Goal: Task Accomplishment & Management: Complete application form

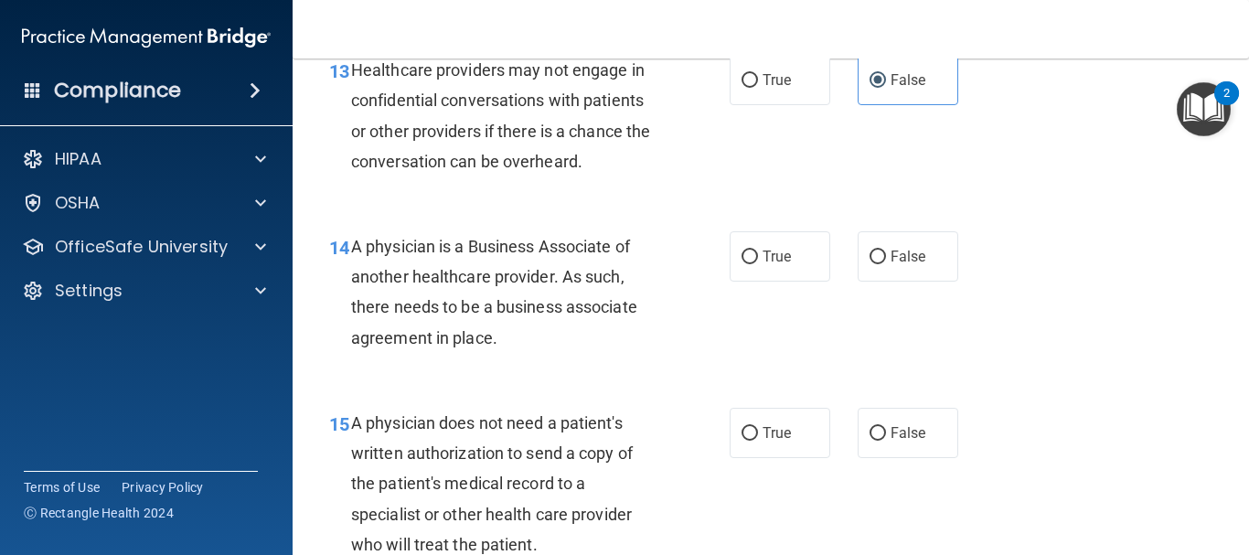
scroll to position [2195, 0]
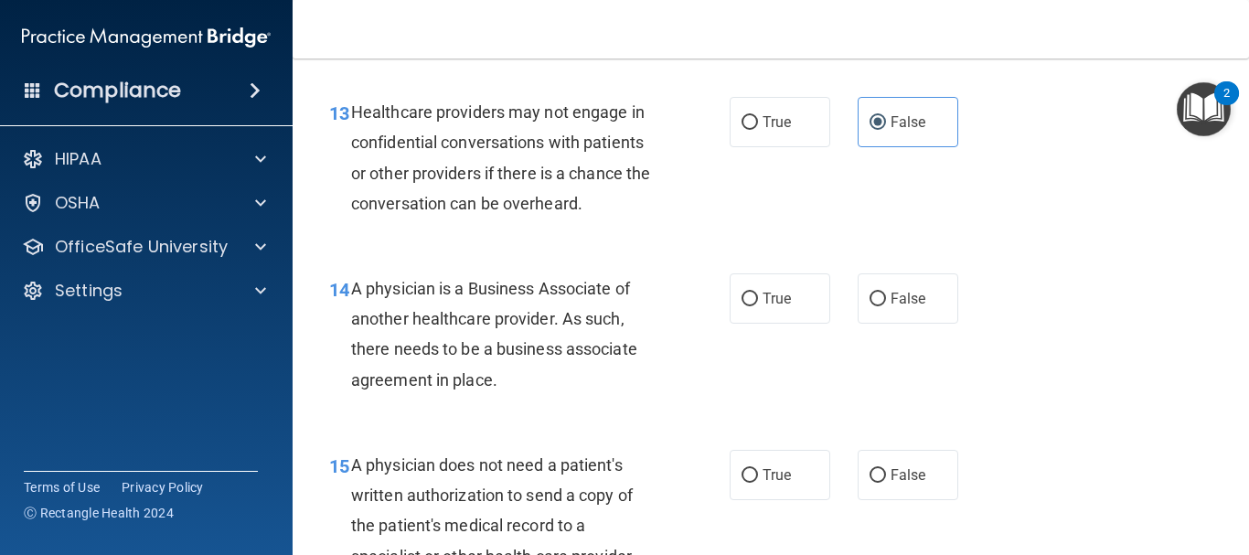
drag, startPoint x: 509, startPoint y: 413, endPoint x: 340, endPoint y: 327, distance: 189.4
click at [340, 327] on div "14 A physician is a Business Associate of another healthcare provider. As such,…" at bounding box center [530, 338] width 456 height 131
click at [340, 301] on span "14" at bounding box center [339, 290] width 20 height 22
drag, startPoint x: 351, startPoint y: 315, endPoint x: 509, endPoint y: 421, distance: 189.8
click at [509, 395] on div "A physician is a Business Associate of another healthcare provider. As such, th…" at bounding box center [511, 334] width 321 height 122
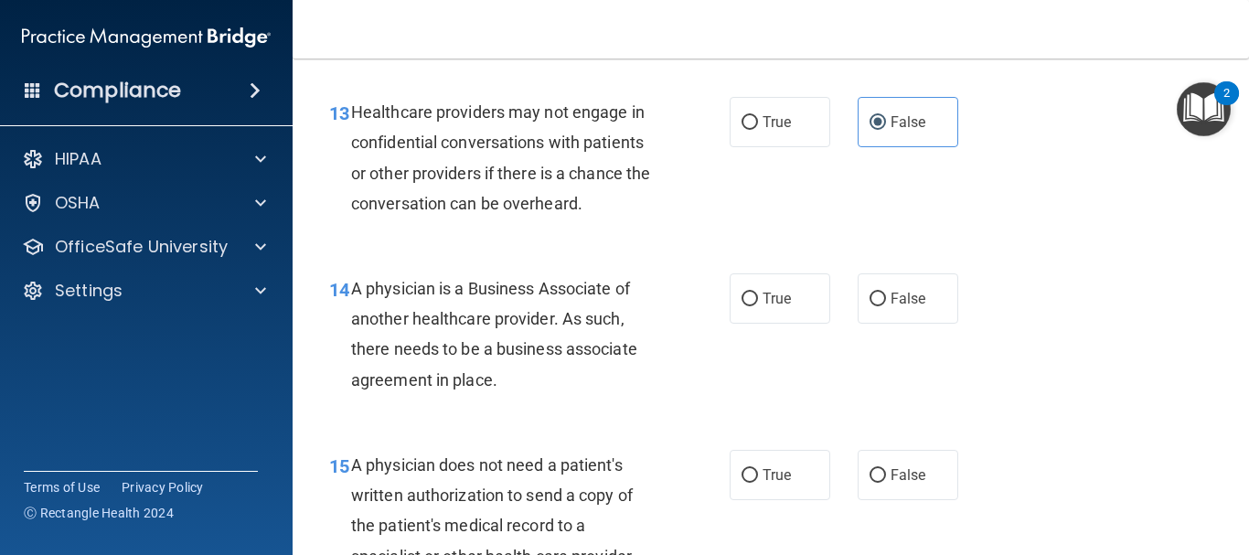
copy span "A physician is a Business Associate of another healthcare provider. As such, th…"
click at [858, 324] on label "False" at bounding box center [908, 298] width 101 height 50
click at [870, 306] on input "False" at bounding box center [878, 300] width 16 height 14
radio input "true"
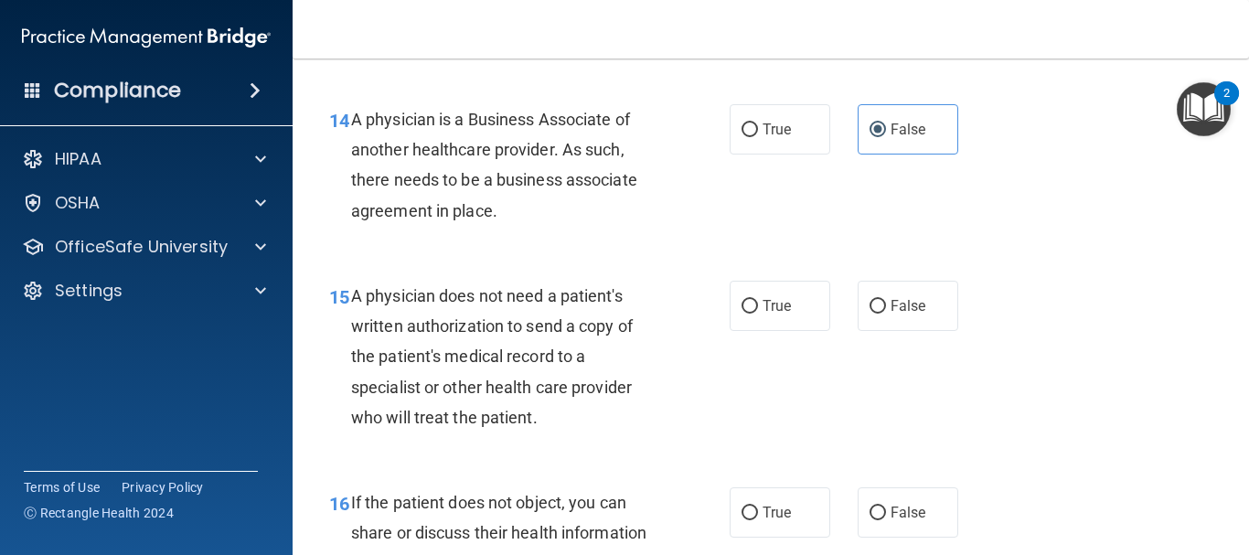
scroll to position [2378, 0]
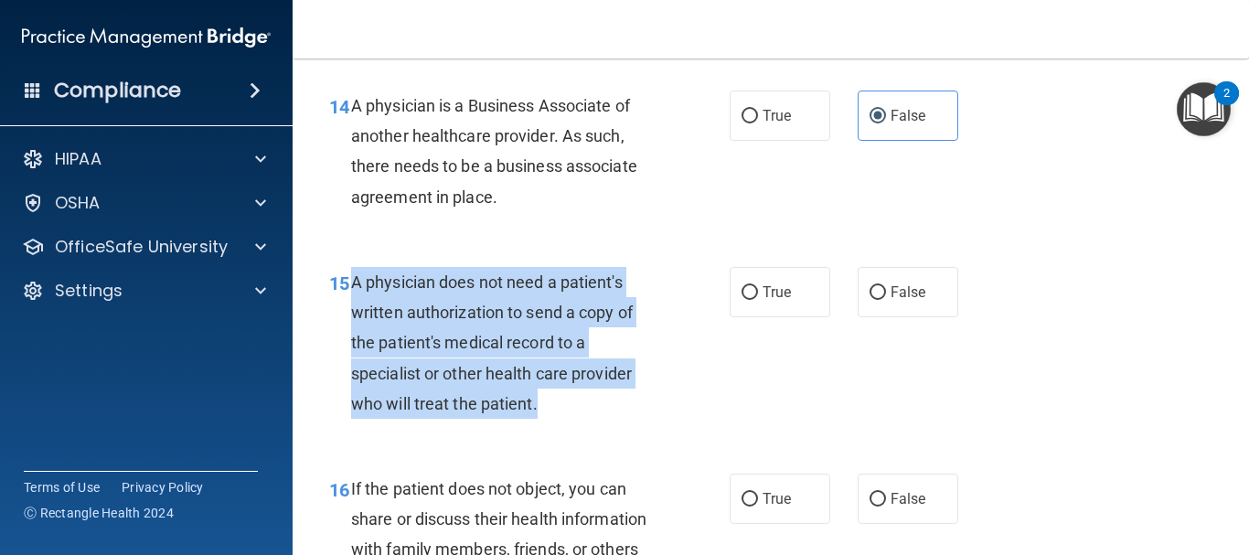
drag, startPoint x: 569, startPoint y: 441, endPoint x: 348, endPoint y: 305, distance: 259.2
click at [348, 305] on div "15 A physician does not need a patient's written authorization to send a copy o…" at bounding box center [530, 347] width 456 height 161
copy div "A physician does not need a patient's written authorization to send a copy of t…"
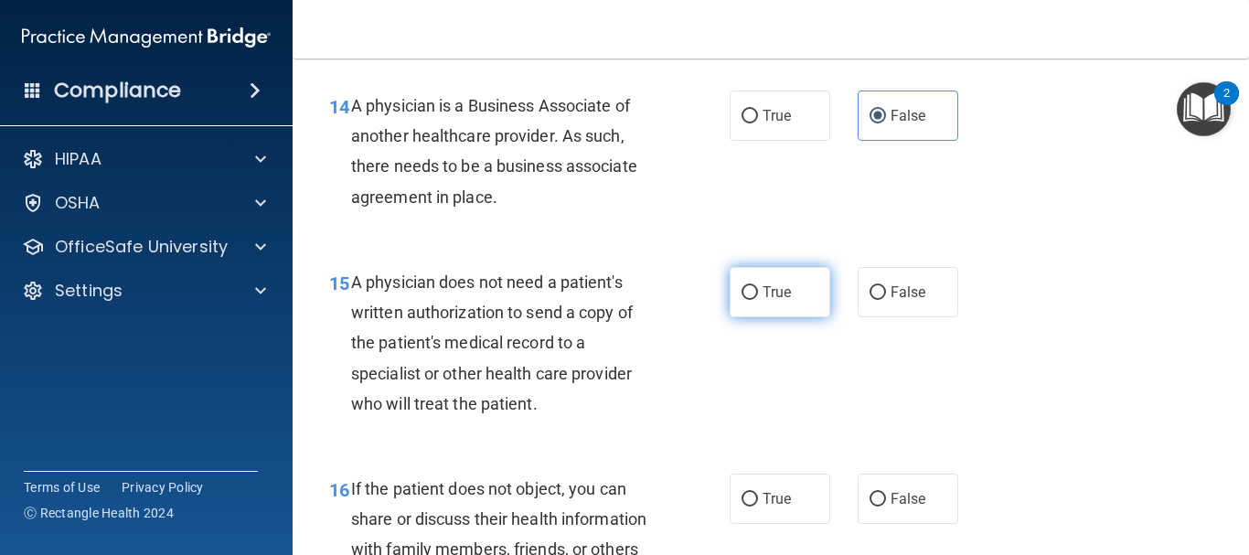
click at [782, 301] on span "True" at bounding box center [777, 292] width 28 height 17
click at [758, 300] on input "True" at bounding box center [750, 293] width 16 height 14
radio input "true"
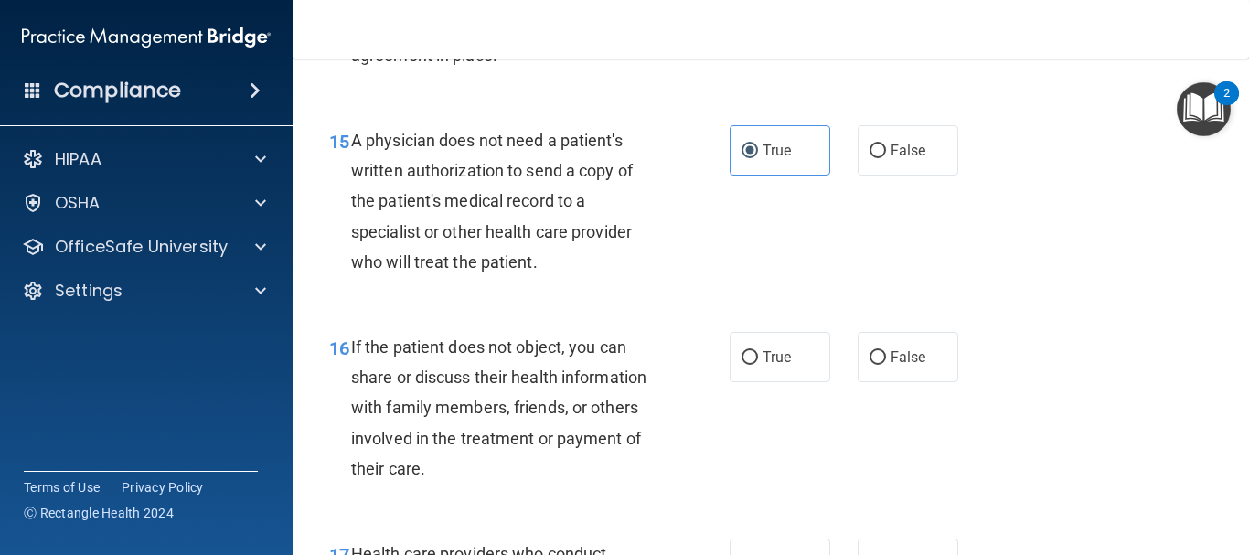
scroll to position [2561, 0]
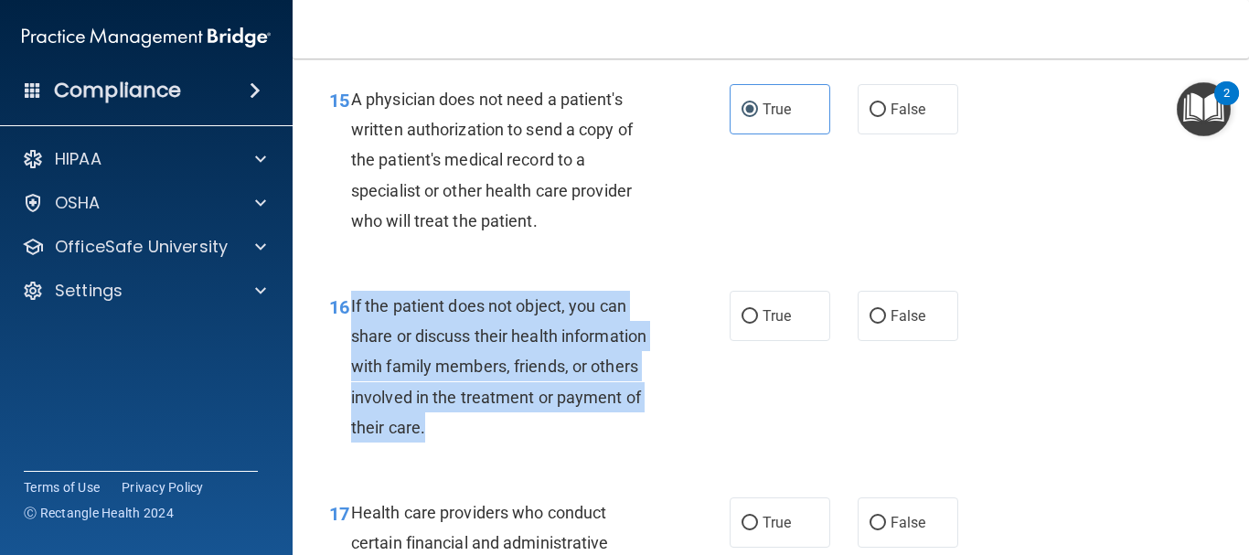
drag, startPoint x: 431, startPoint y: 452, endPoint x: 349, endPoint y: 329, distance: 147.1
click at [349, 329] on div "16 If the patient does not object, you can share or discuss their health inform…" at bounding box center [530, 371] width 456 height 161
copy div "If the patient does not object, you can share or discuss their health informati…"
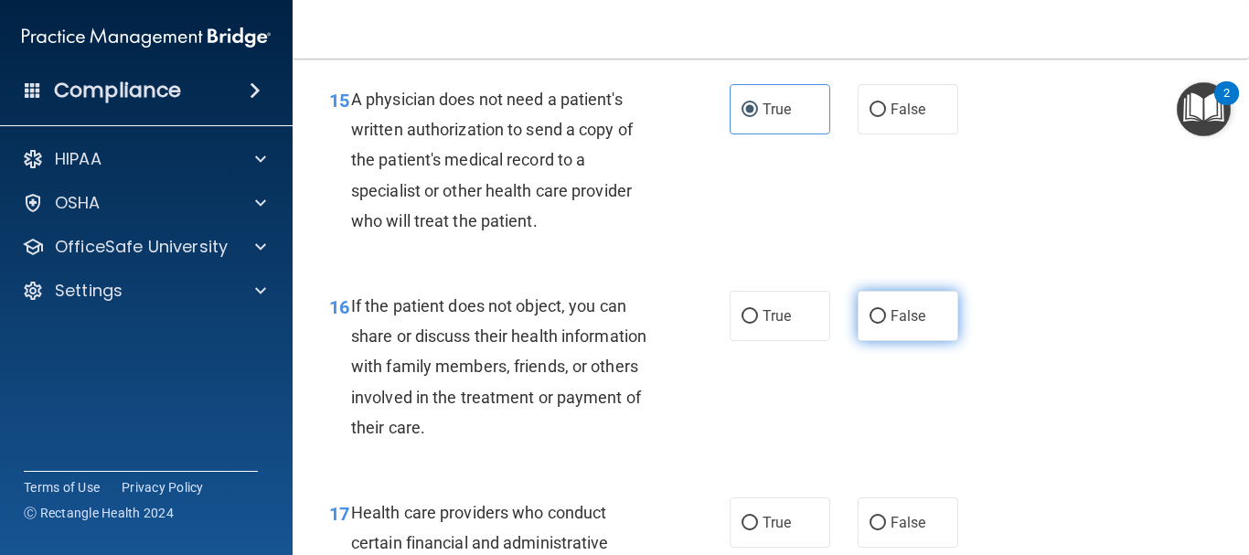
click at [878, 341] on label "False" at bounding box center [908, 316] width 101 height 50
click at [878, 324] on input "False" at bounding box center [878, 317] width 16 height 14
radio input "true"
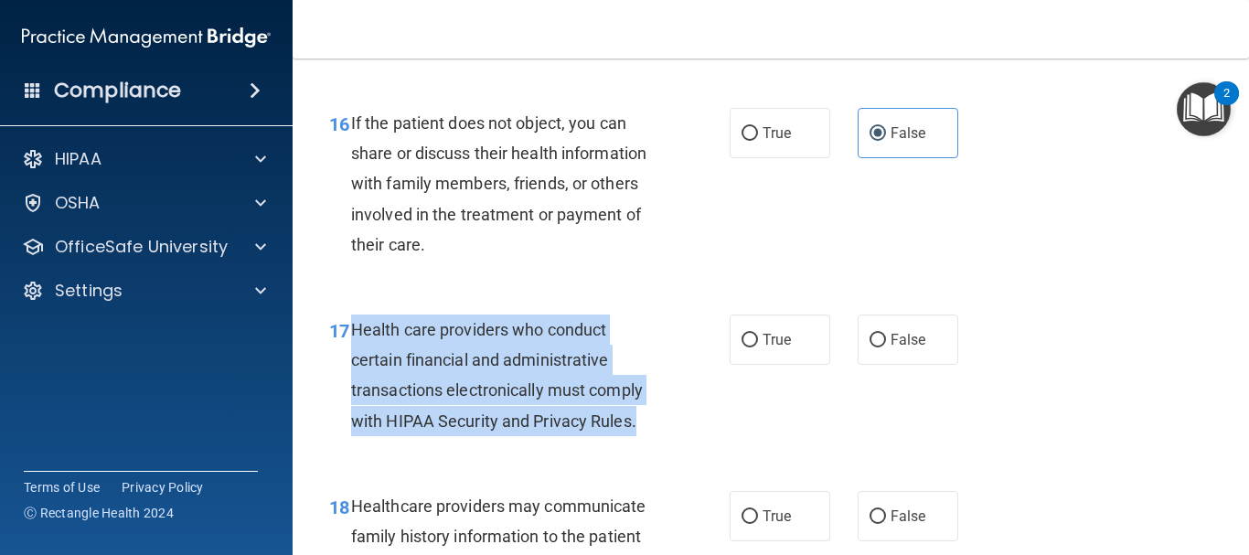
drag, startPoint x: 640, startPoint y: 455, endPoint x: 353, endPoint y: 357, distance: 303.4
click at [353, 357] on div "Health care providers who conduct certain financial and administrative transact…" at bounding box center [511, 376] width 321 height 122
copy span "Health care providers who conduct certain financial and administrative transact…"
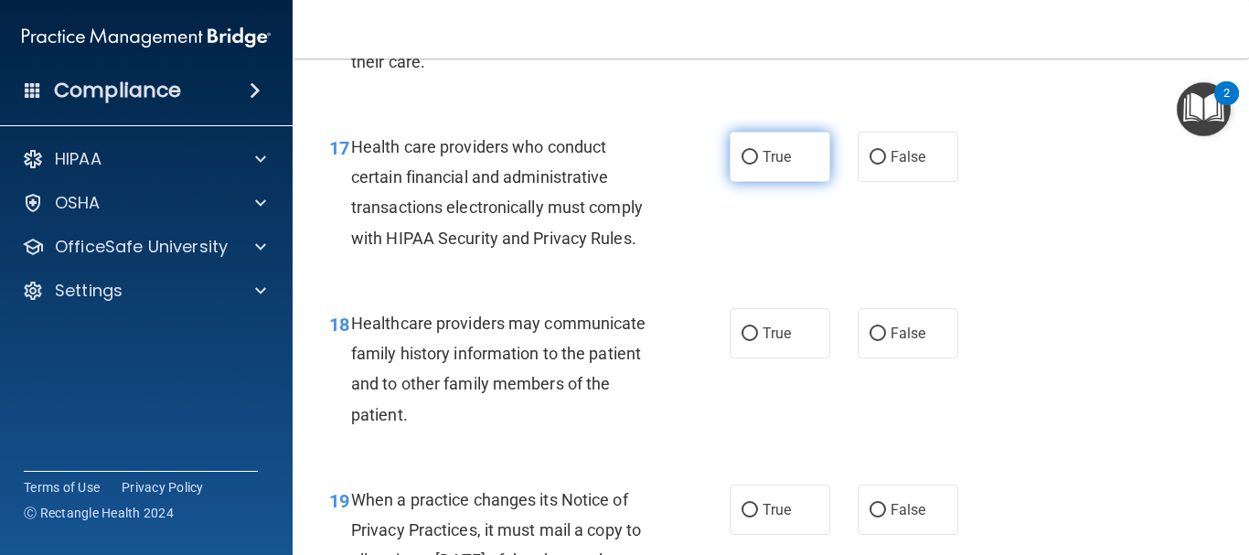
click at [763, 166] on span "True" at bounding box center [777, 156] width 28 height 17
click at [758, 165] on input "True" at bounding box center [750, 158] width 16 height 14
radio input "true"
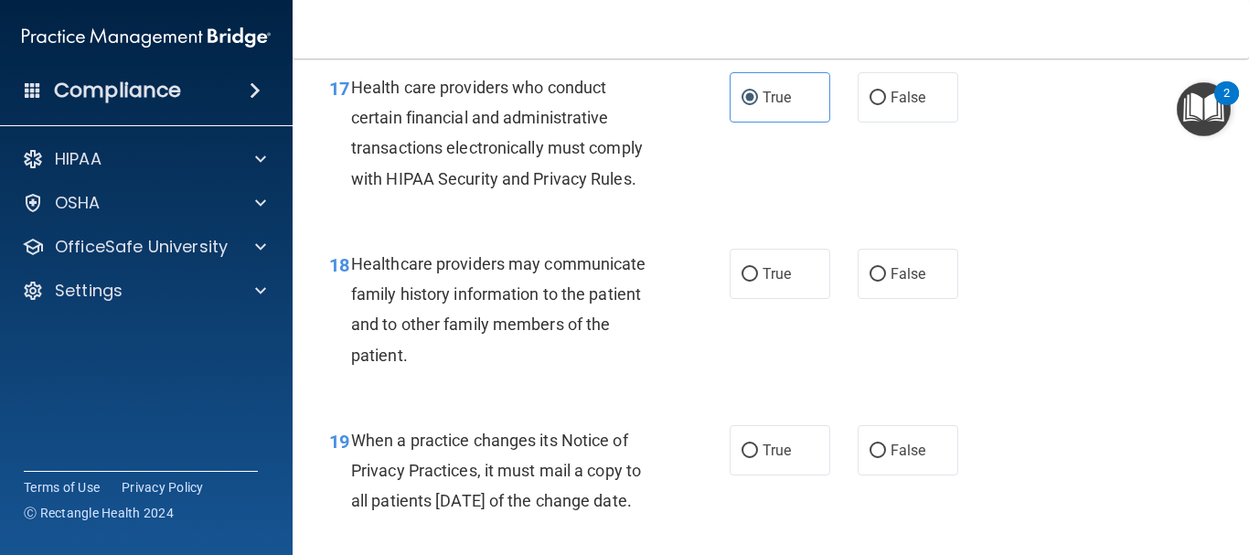
scroll to position [3019, 0]
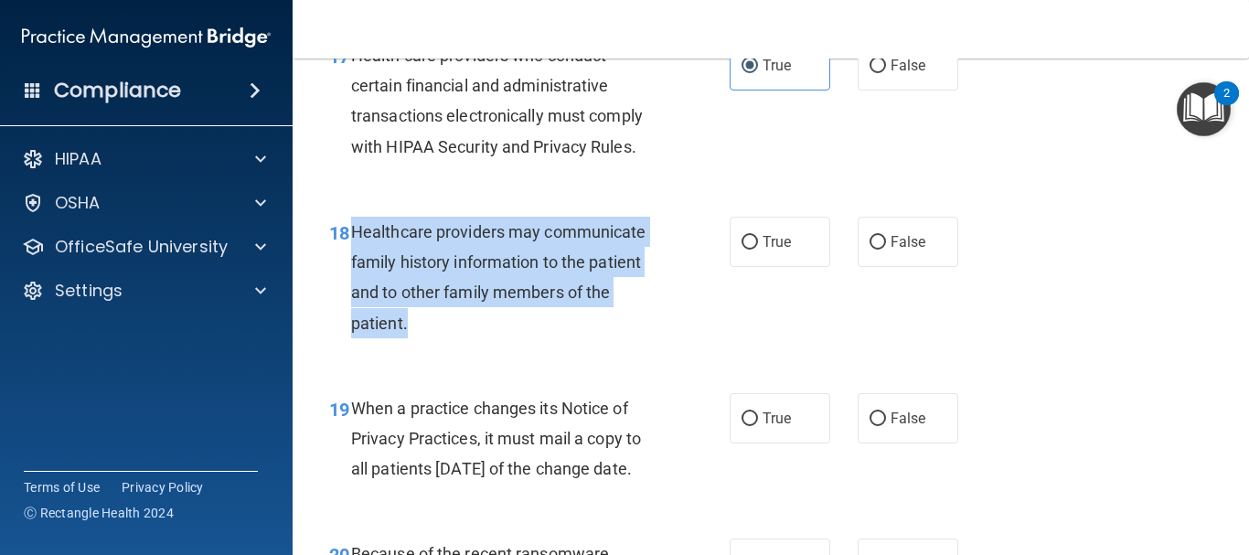
drag, startPoint x: 428, startPoint y: 359, endPoint x: 353, endPoint y: 265, distance: 120.4
click at [353, 265] on div "Healthcare providers may communicate family history information to the patient …" at bounding box center [511, 278] width 321 height 122
click at [499, 338] on div "Healthcare providers may communicate family history information to the patient …" at bounding box center [511, 278] width 321 height 122
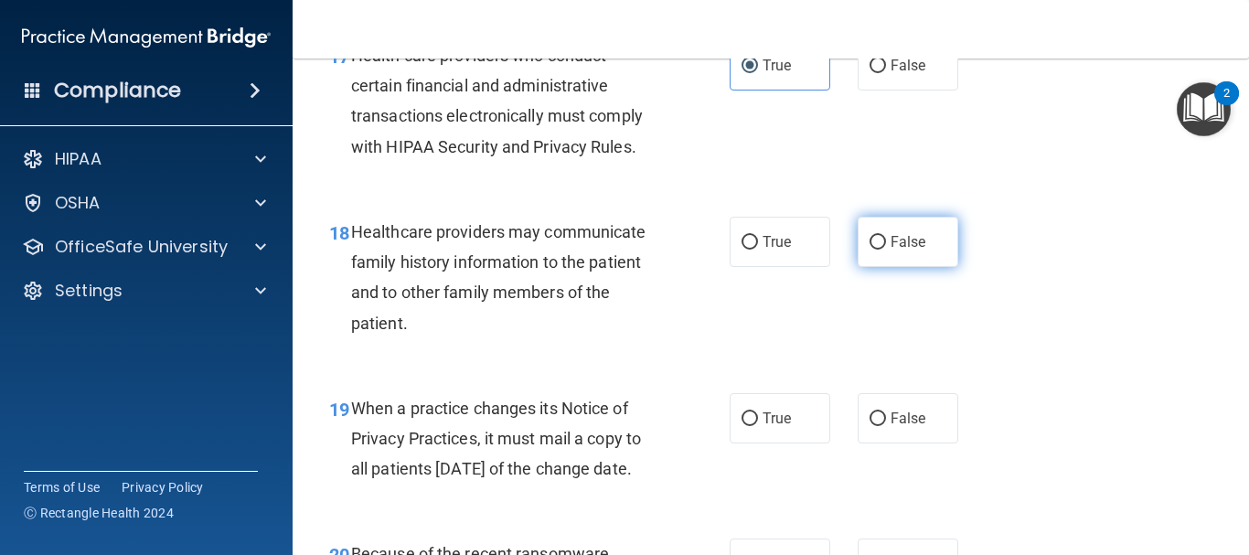
click at [895, 251] on span "False" at bounding box center [909, 241] width 36 height 17
click at [886, 250] on input "False" at bounding box center [878, 243] width 16 height 14
radio input "true"
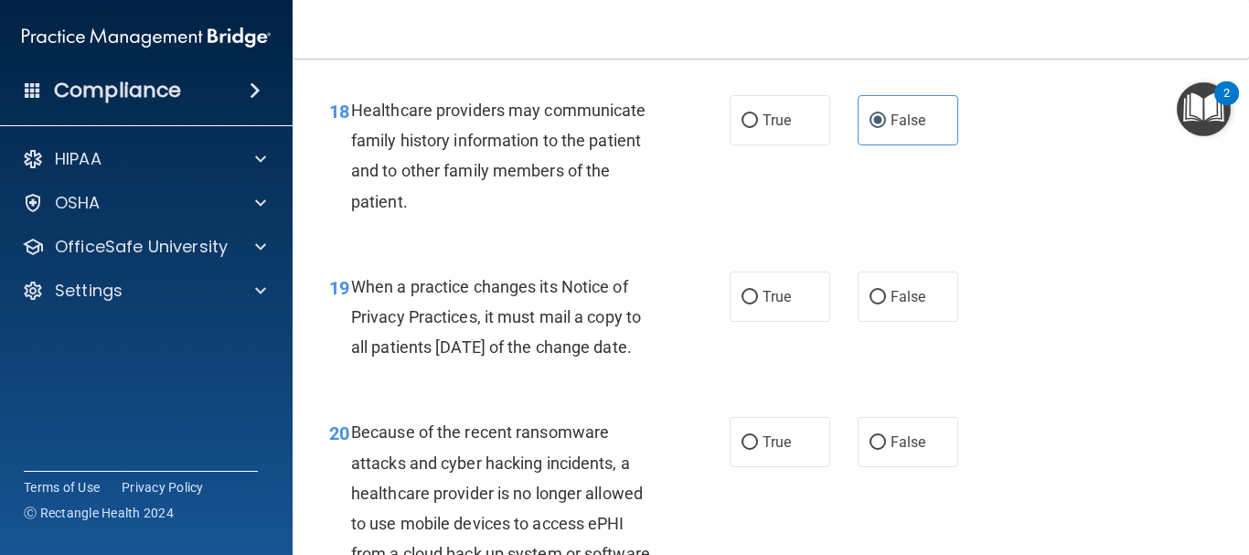
scroll to position [3201, 0]
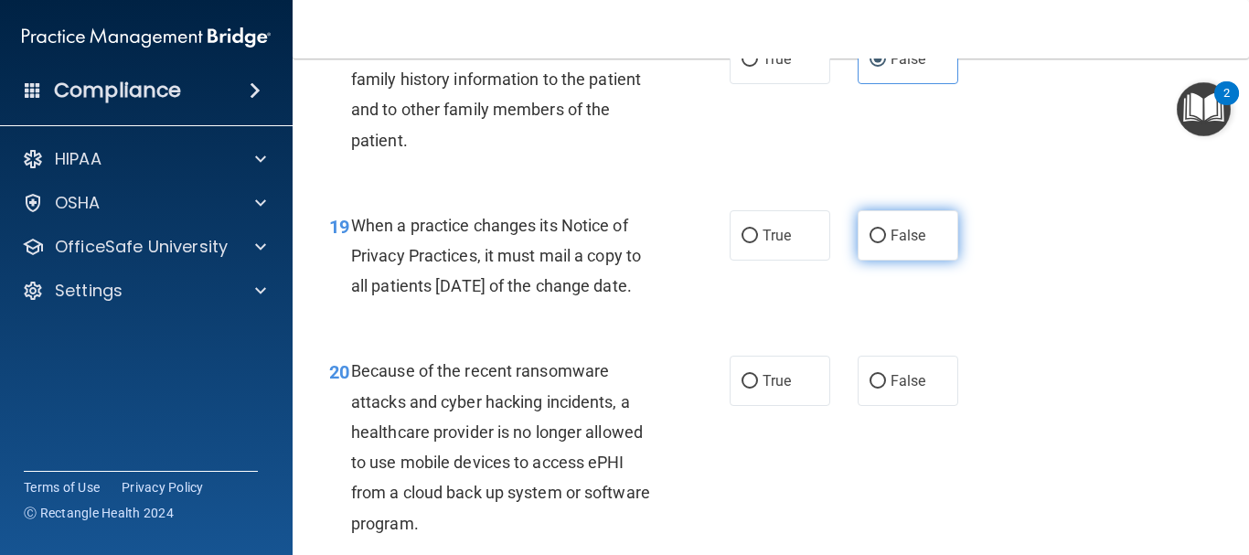
click at [875, 252] on label "False" at bounding box center [908, 235] width 101 height 50
click at [875, 243] on input "False" at bounding box center [878, 237] width 16 height 14
radio input "true"
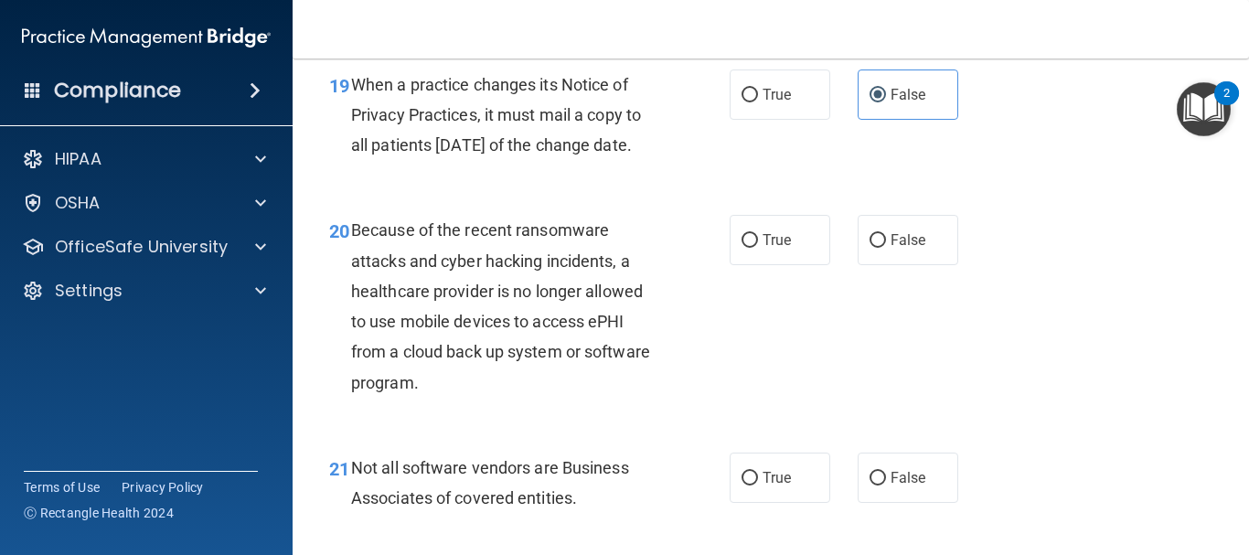
scroll to position [3384, 0]
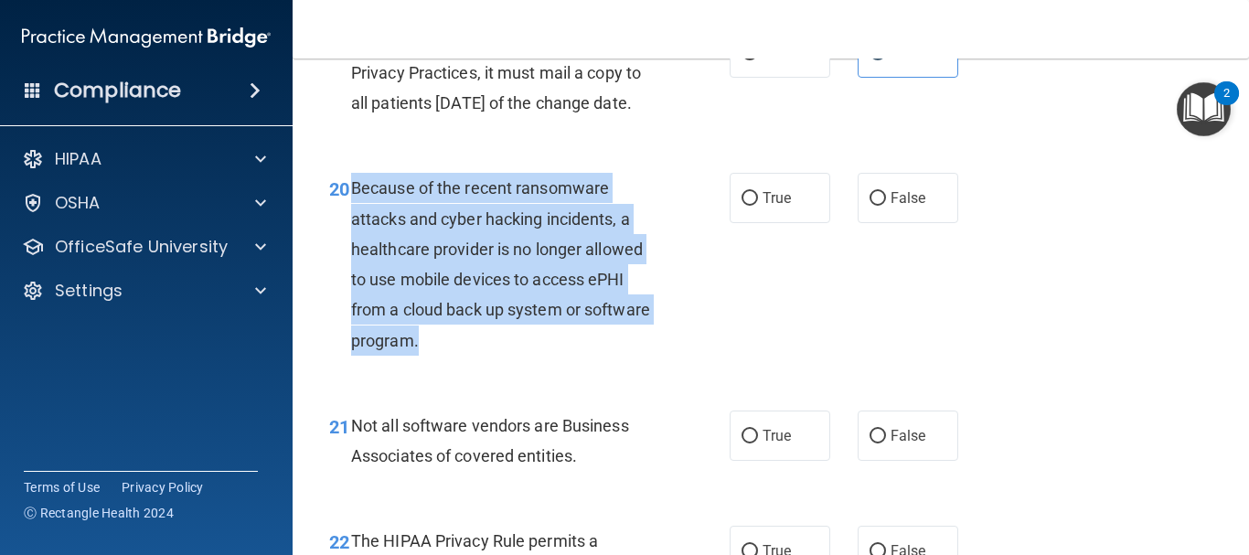
drag, startPoint x: 509, startPoint y: 402, endPoint x: 353, endPoint y: 252, distance: 217.4
click at [353, 252] on div "Because of the recent ransomware attacks and cyber hacking incidents, a healthc…" at bounding box center [511, 264] width 321 height 182
click at [871, 206] on input "False" at bounding box center [878, 199] width 16 height 14
radio input "true"
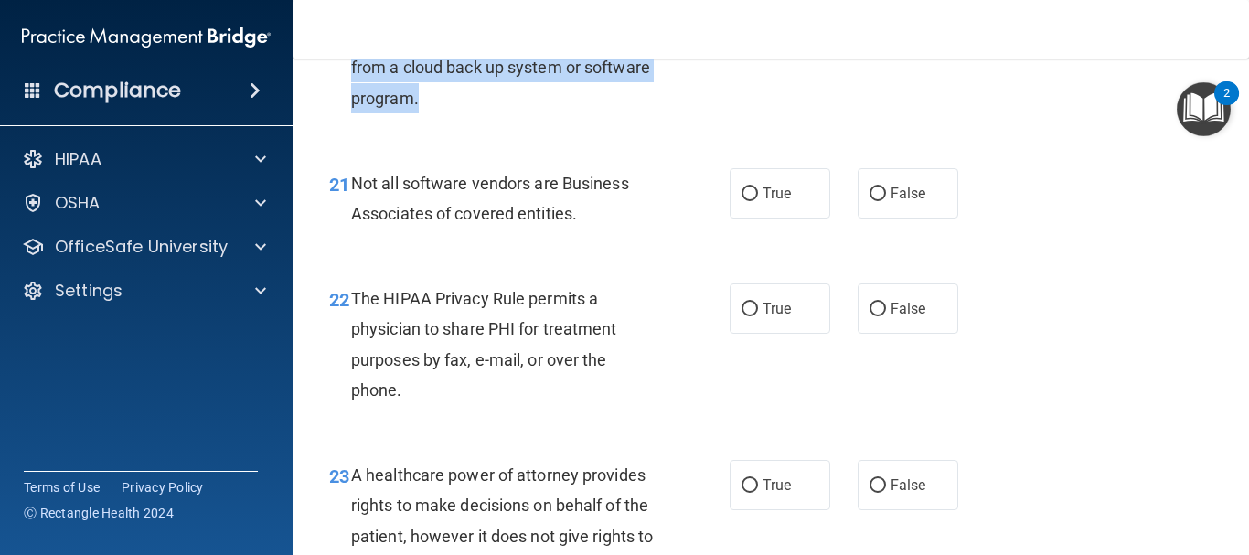
scroll to position [3659, 0]
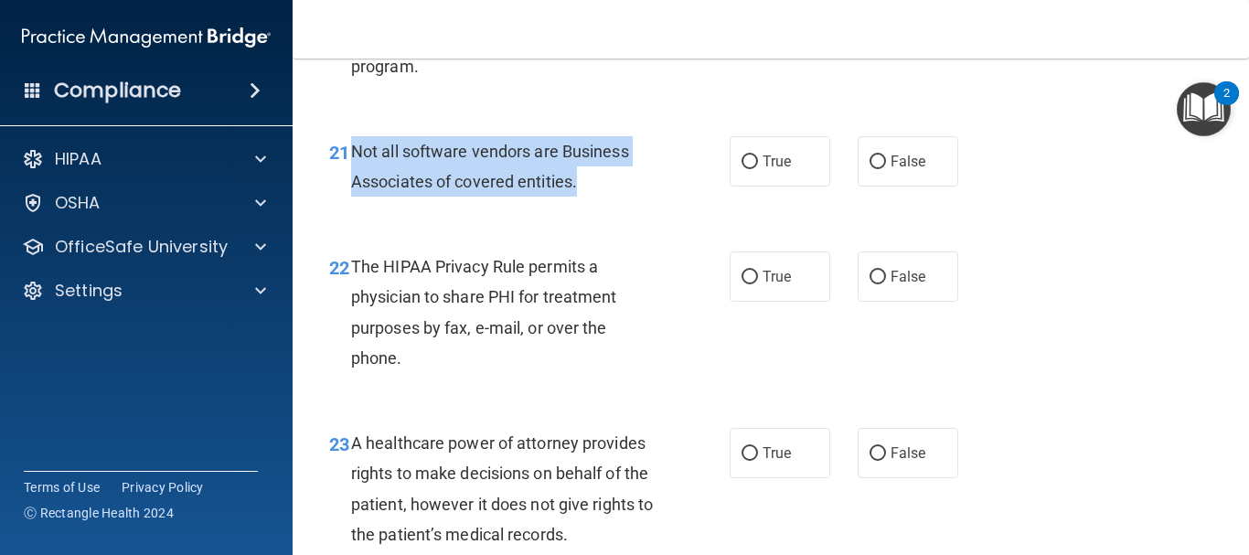
drag, startPoint x: 589, startPoint y: 238, endPoint x: 353, endPoint y: 209, distance: 237.7
click at [353, 197] on div "Not all software vendors are Business Associates of covered entities." at bounding box center [511, 166] width 321 height 60
copy span "Not all software vendors are Business Associates of covered entities."
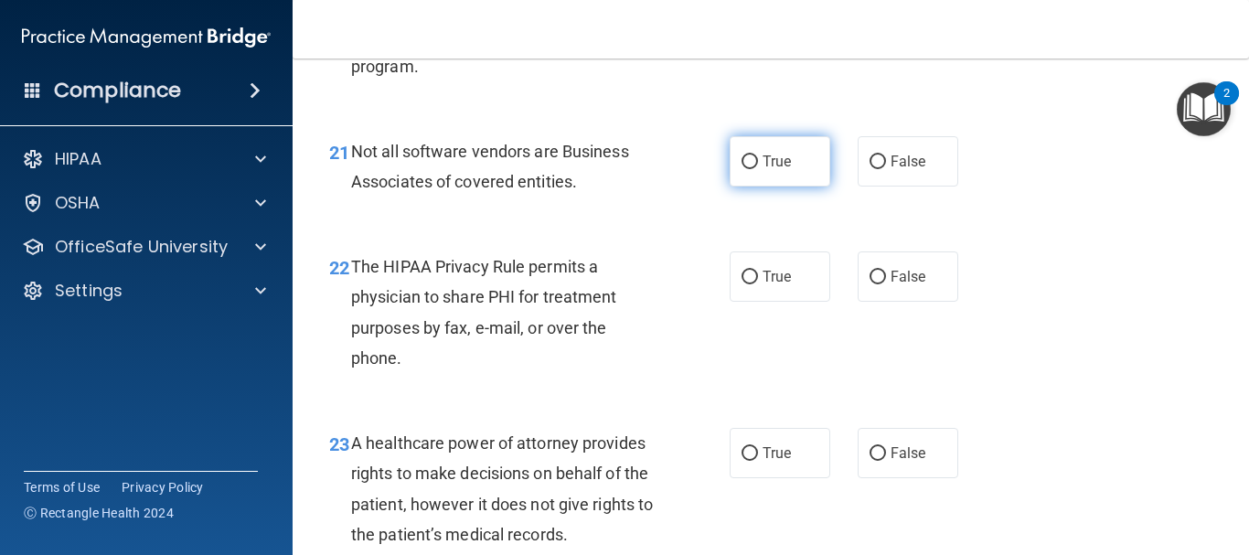
click at [730, 187] on label "True" at bounding box center [780, 161] width 101 height 50
click at [742, 169] on input "True" at bounding box center [750, 162] width 16 height 14
radio input "true"
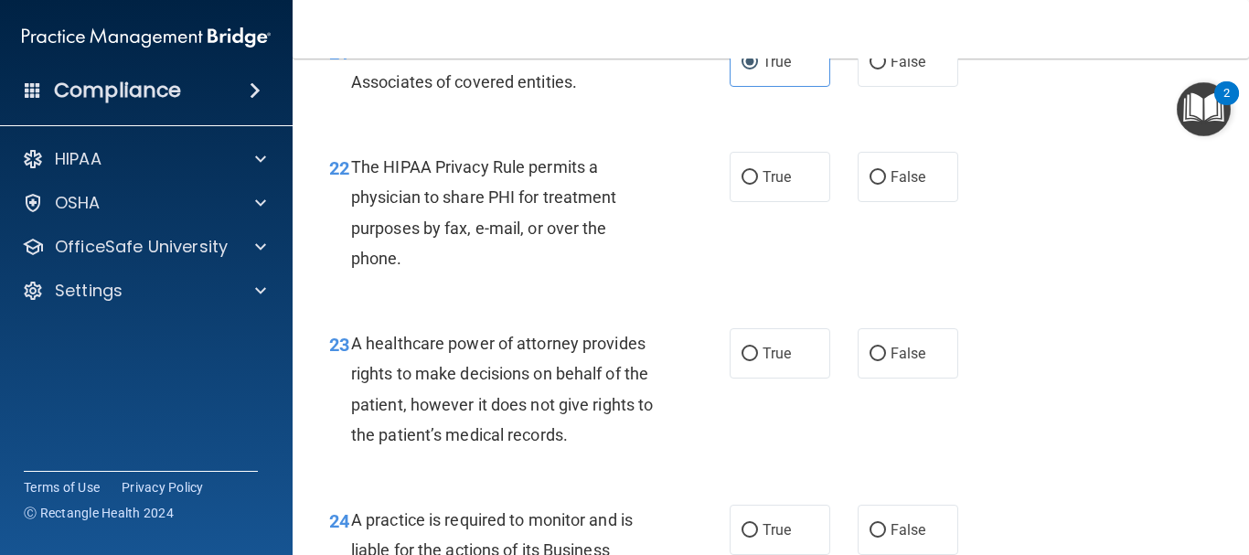
scroll to position [3842, 0]
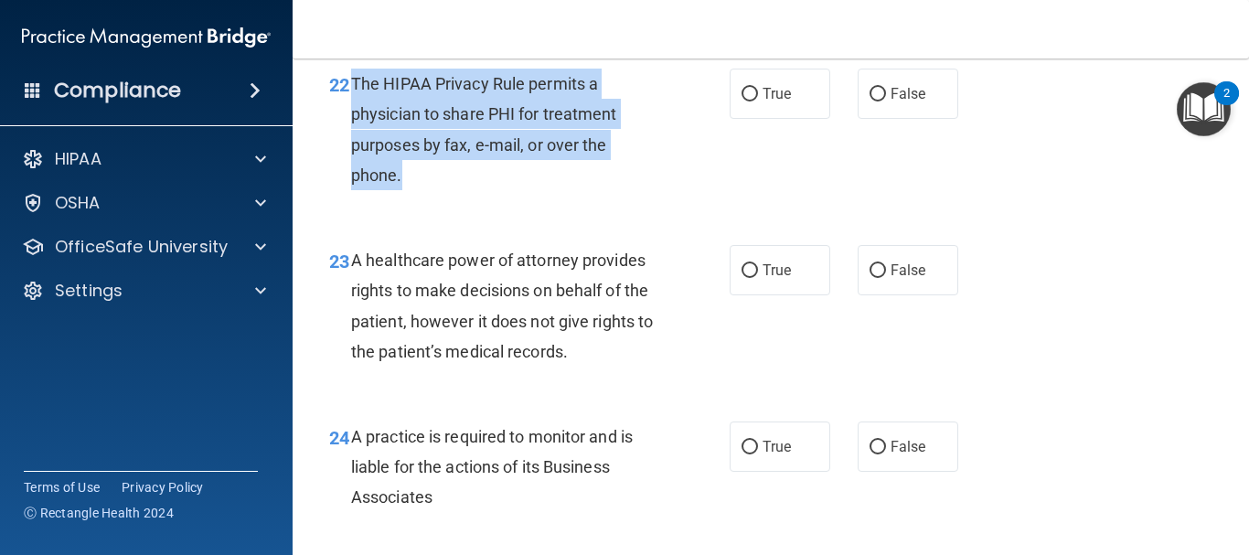
drag, startPoint x: 444, startPoint y: 240, endPoint x: 355, endPoint y: 142, distance: 132.1
click at [355, 142] on div "The HIPAA Privacy Rule permits a physician to share PHI for treatment purposes …" at bounding box center [511, 130] width 321 height 122
copy span "The HIPAA Privacy Rule permits a physician to share PHI for treatment purposes …"
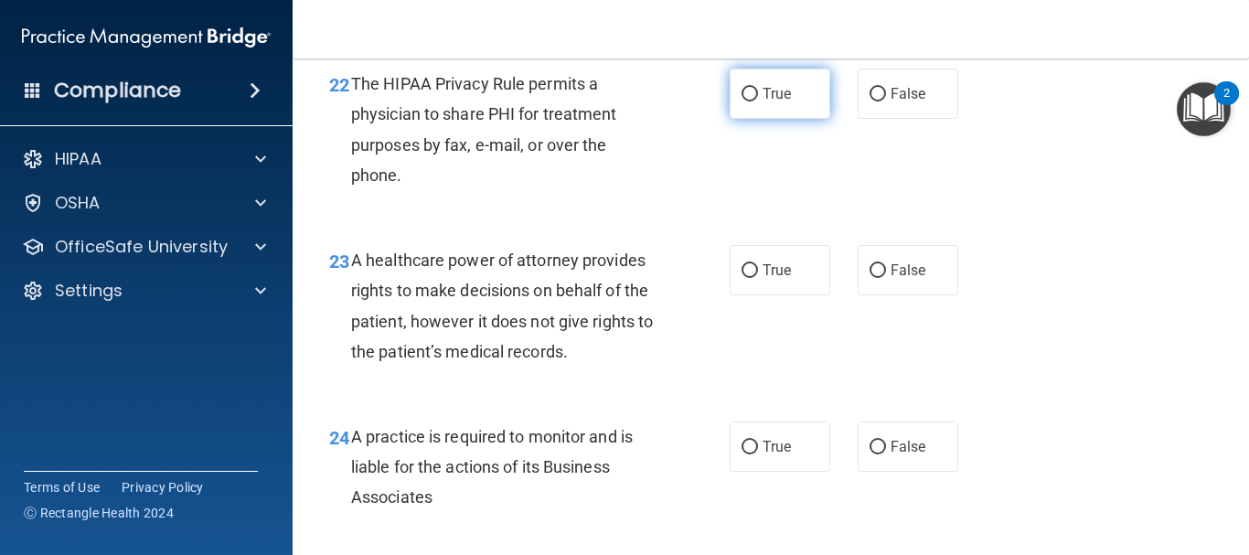
click at [753, 119] on label "True" at bounding box center [780, 94] width 101 height 50
click at [753, 102] on input "True" at bounding box center [750, 95] width 16 height 14
radio input "true"
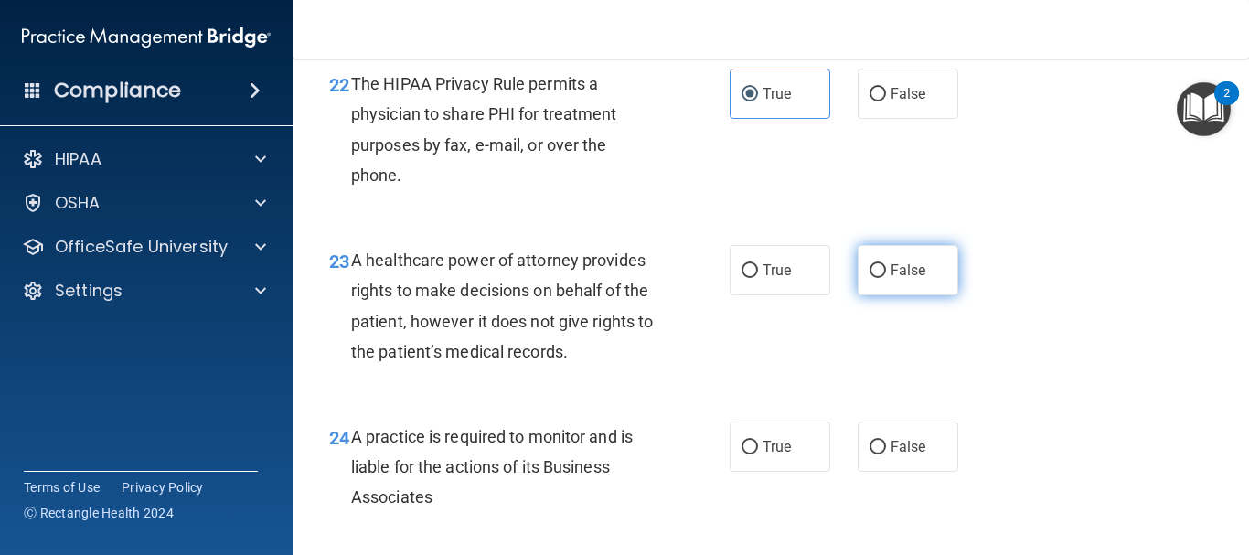
click at [879, 295] on label "False" at bounding box center [908, 270] width 101 height 50
click at [879, 278] on input "False" at bounding box center [878, 271] width 16 height 14
radio input "true"
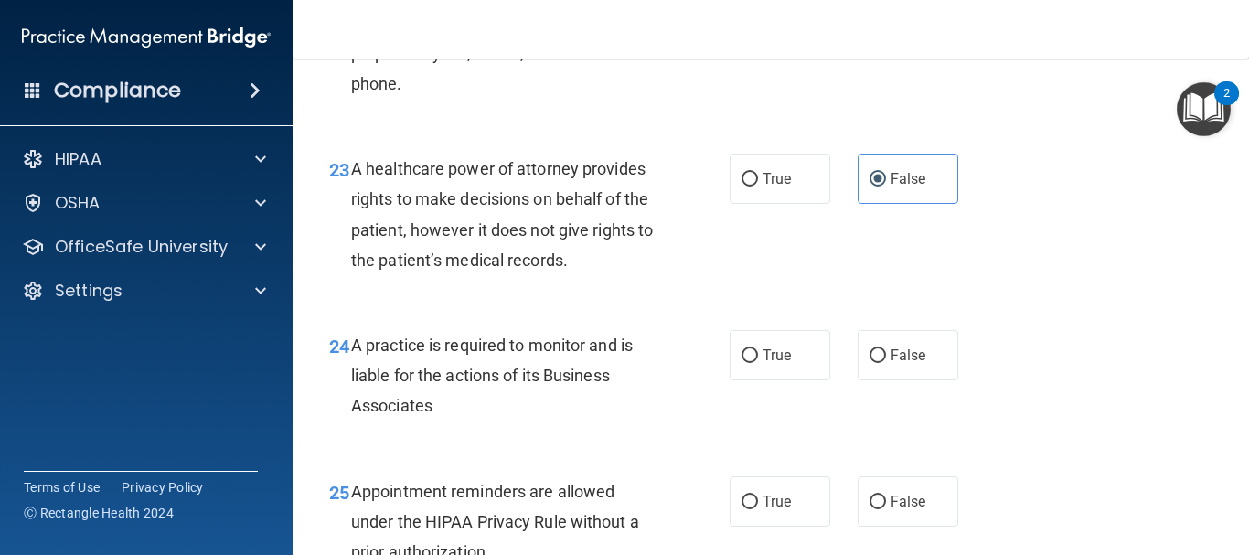
scroll to position [4025, 0]
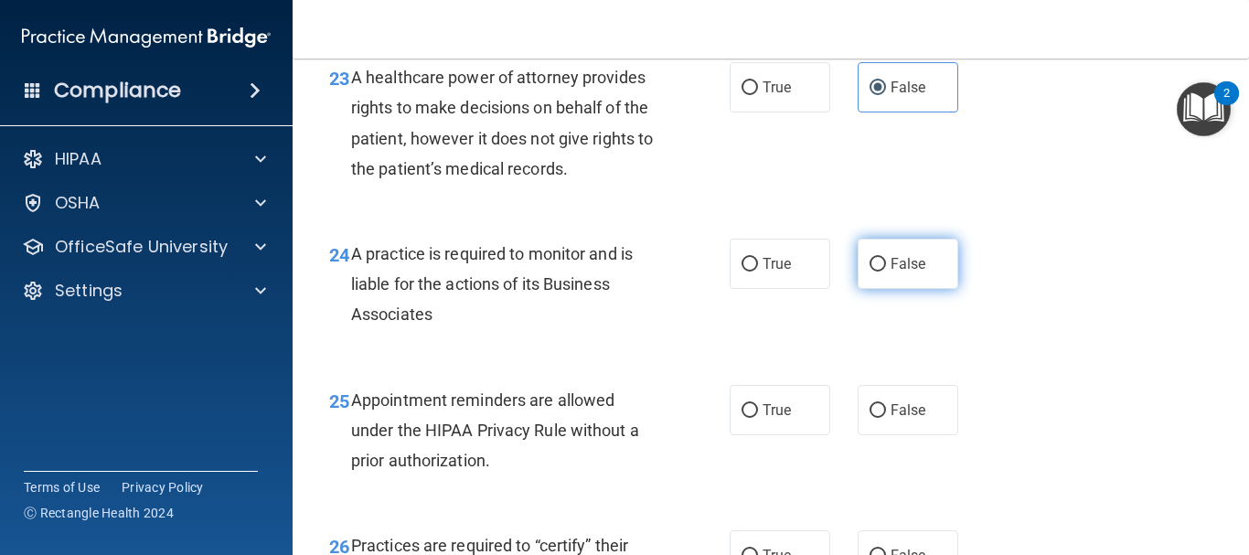
click at [870, 272] on input "False" at bounding box center [878, 265] width 16 height 14
radio input "true"
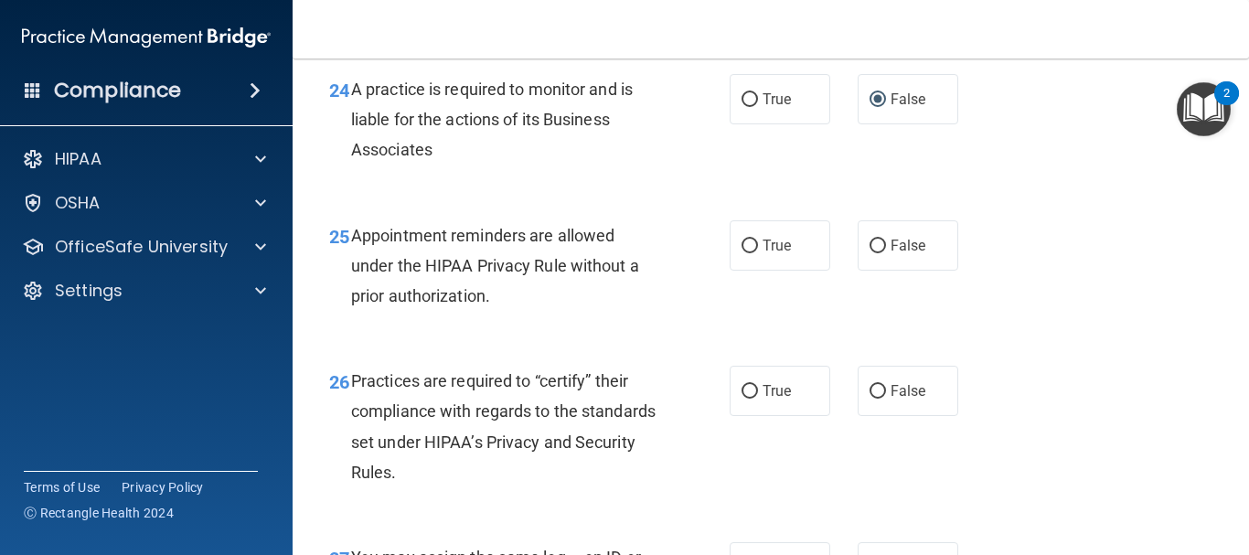
scroll to position [4208, 0]
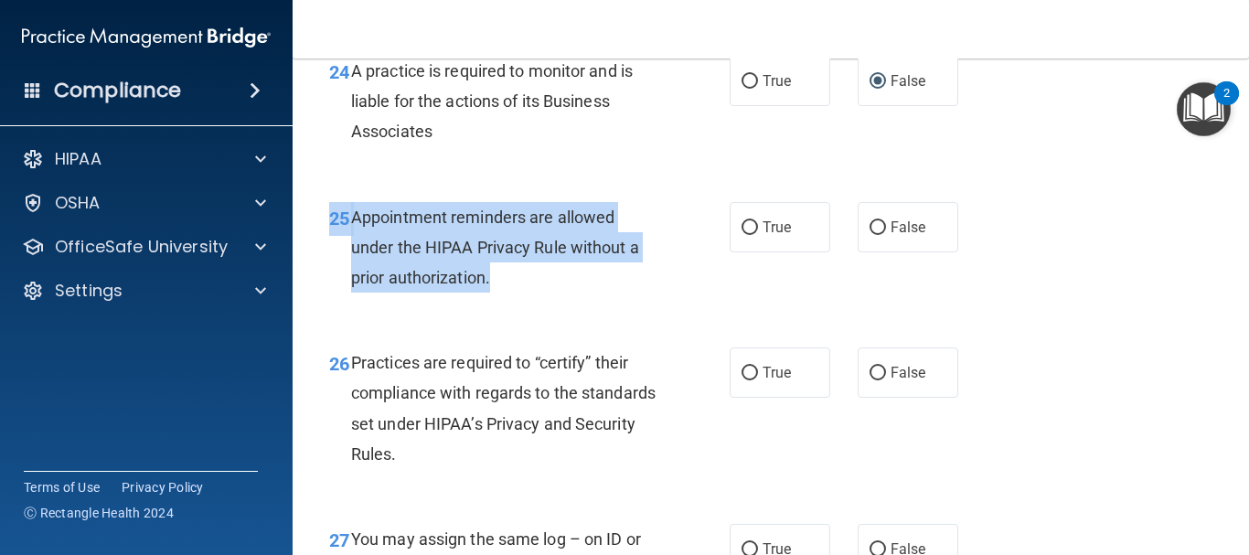
drag, startPoint x: 523, startPoint y: 338, endPoint x: 331, endPoint y: 274, distance: 202.2
click at [331, 274] on div "25 Appointment reminders are allowed under the HIPAA Privacy Rule without a pri…" at bounding box center [530, 252] width 456 height 101
copy div "25 Appointment reminders are allowed under the HIPAA Privacy Rule without a pri…"
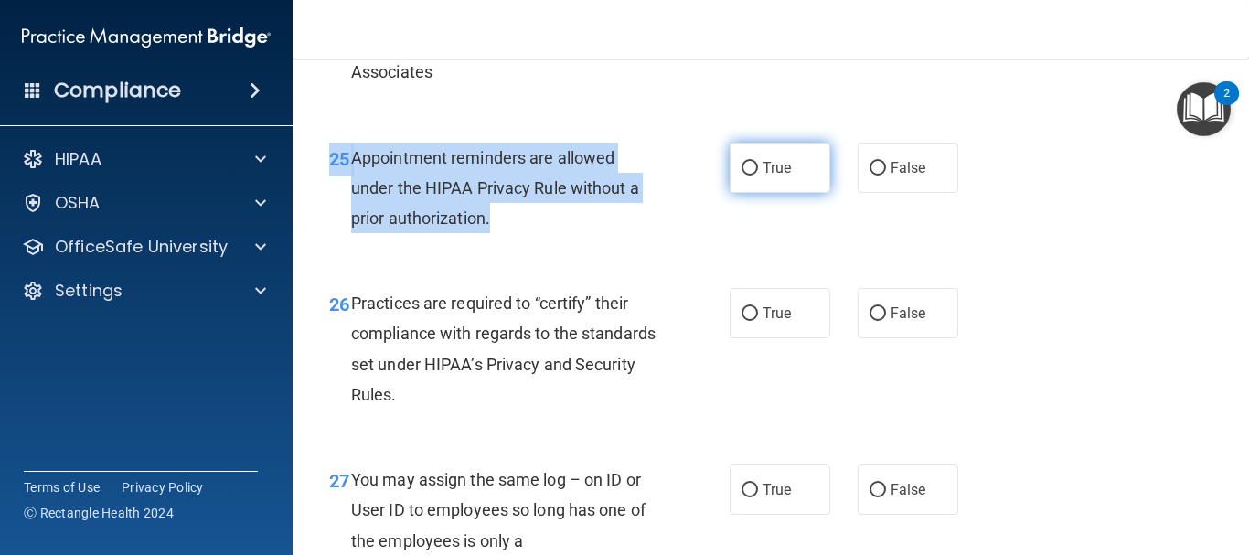
scroll to position [4299, 0]
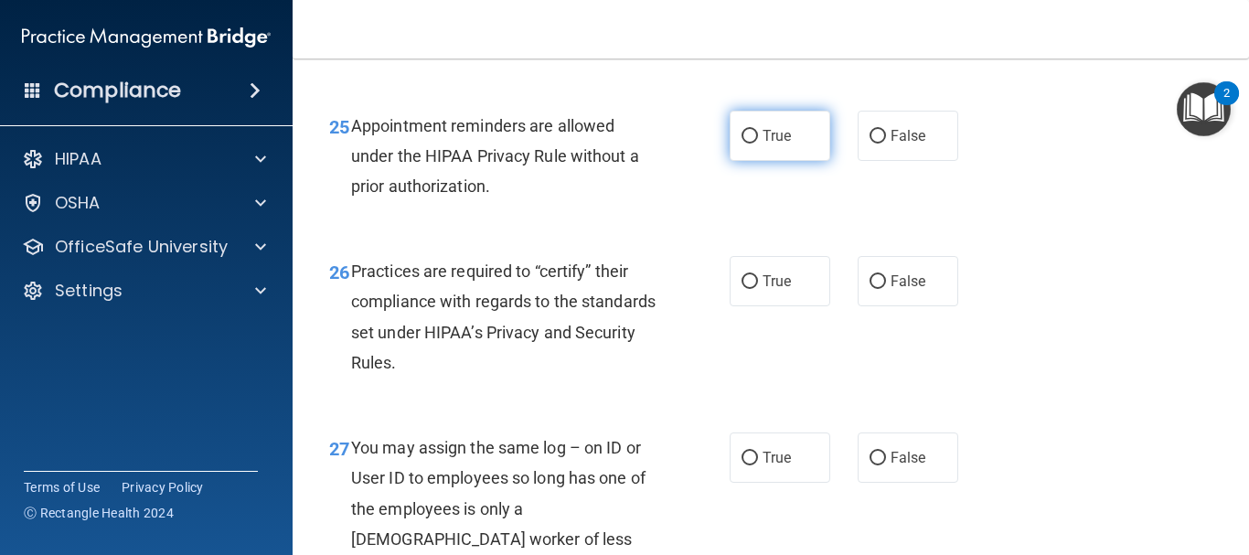
click at [776, 161] on label "True" at bounding box center [780, 136] width 101 height 50
click at [758, 144] on input "True" at bounding box center [750, 137] width 16 height 14
radio input "true"
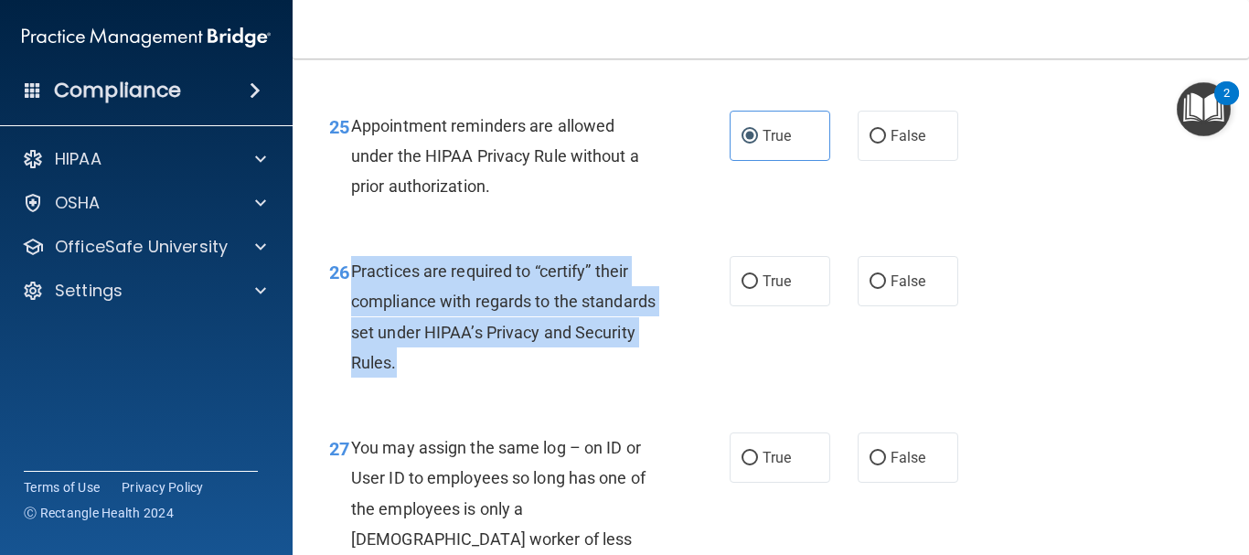
drag, startPoint x: 497, startPoint y: 428, endPoint x: 353, endPoint y: 329, distance: 174.3
click at [353, 329] on div "Practices are required to “certify” their compliance with regards to the standa…" at bounding box center [511, 317] width 321 height 122
copy span "Practices are required to “certify” their compliance with regards to the standa…"
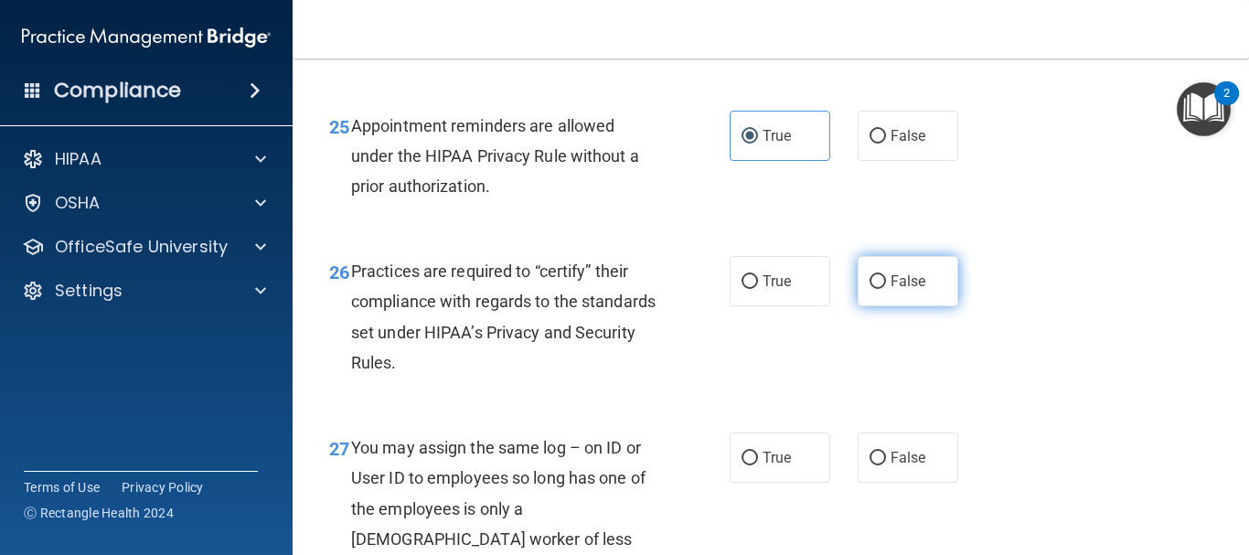
click at [897, 306] on label "False" at bounding box center [908, 281] width 101 height 50
click at [886, 289] on input "False" at bounding box center [878, 282] width 16 height 14
radio input "true"
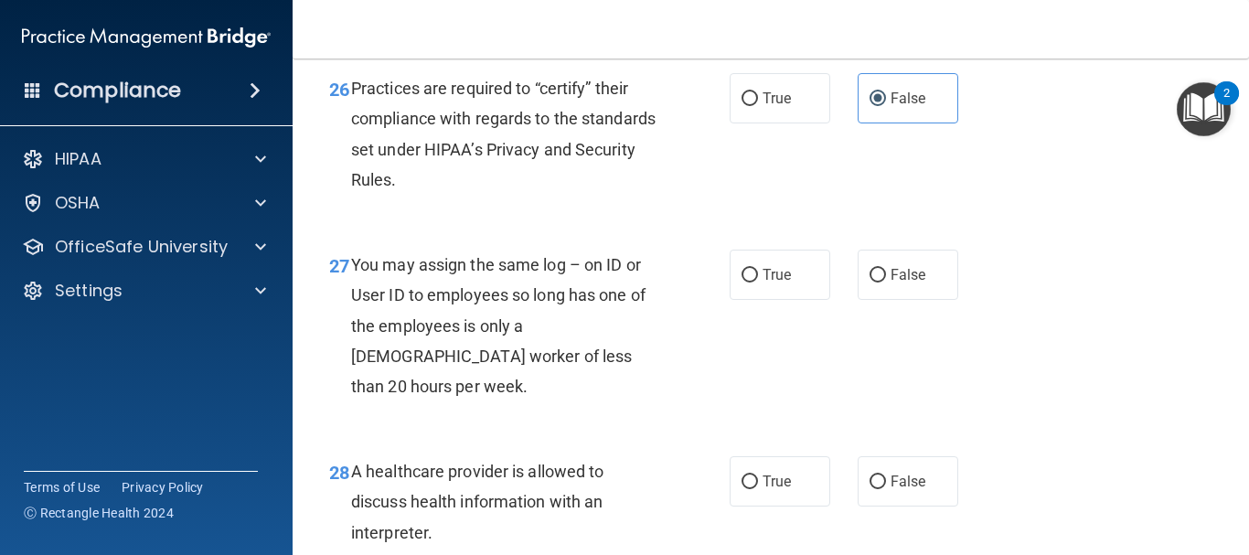
scroll to position [4573, 0]
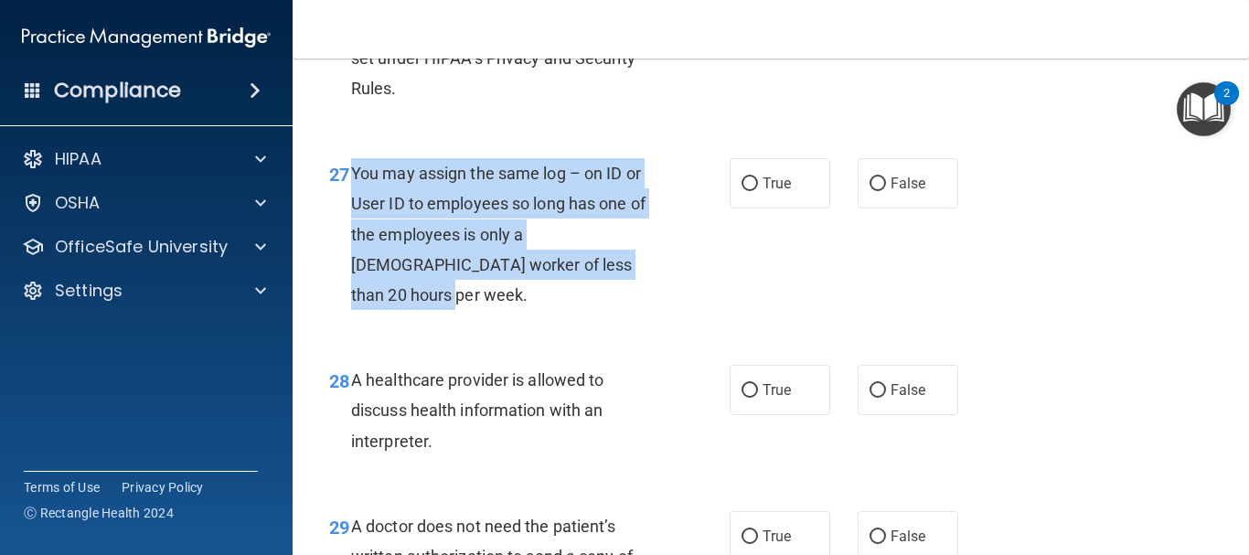
drag, startPoint x: 597, startPoint y: 328, endPoint x: 347, endPoint y: 220, distance: 272.9
click at [347, 220] on div "27 You may assign the same log – on ID or User ID to employees so long has one …" at bounding box center [530, 238] width 456 height 161
click at [684, 291] on div "27 You may assign the same log – on ID or User ID to employees so long has one …" at bounding box center [530, 238] width 456 height 161
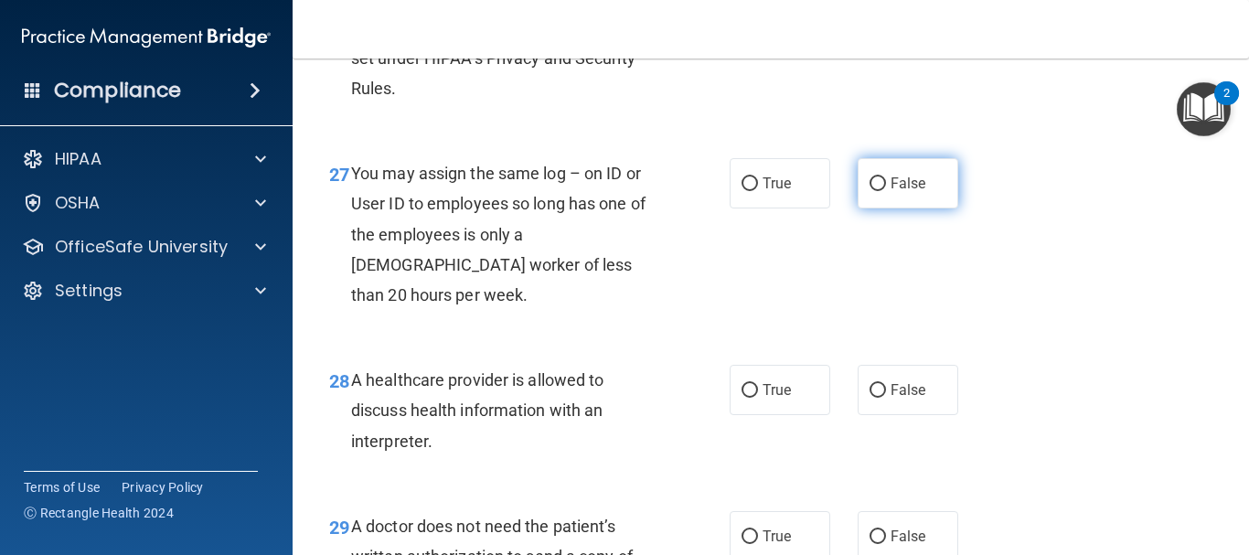
click at [881, 209] on label "False" at bounding box center [908, 183] width 101 height 50
click at [881, 191] on input "False" at bounding box center [878, 184] width 16 height 14
radio input "true"
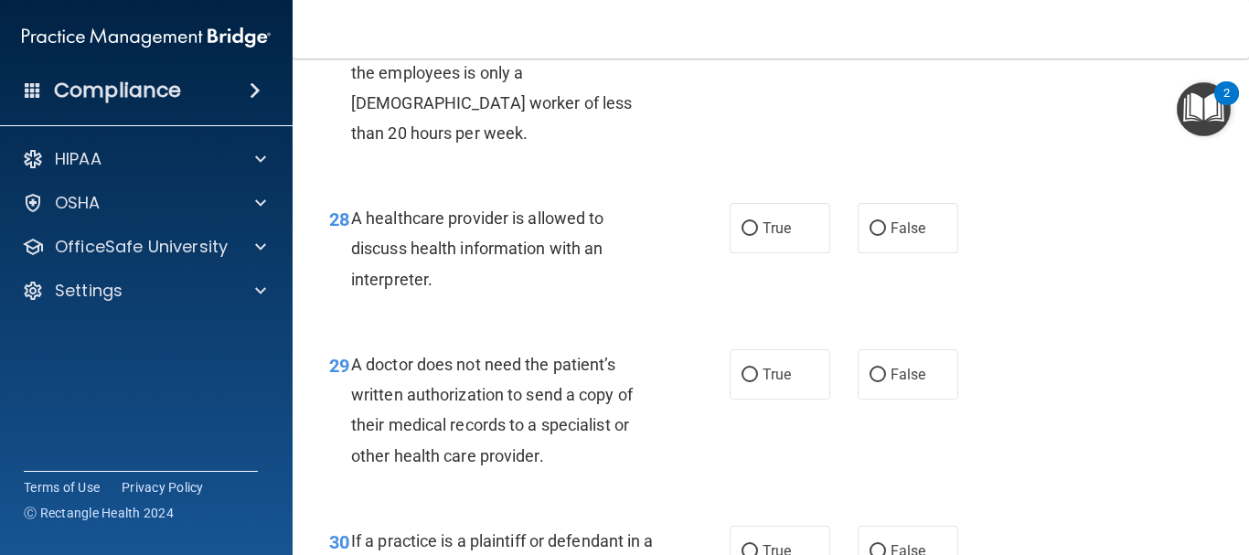
scroll to position [4756, 0]
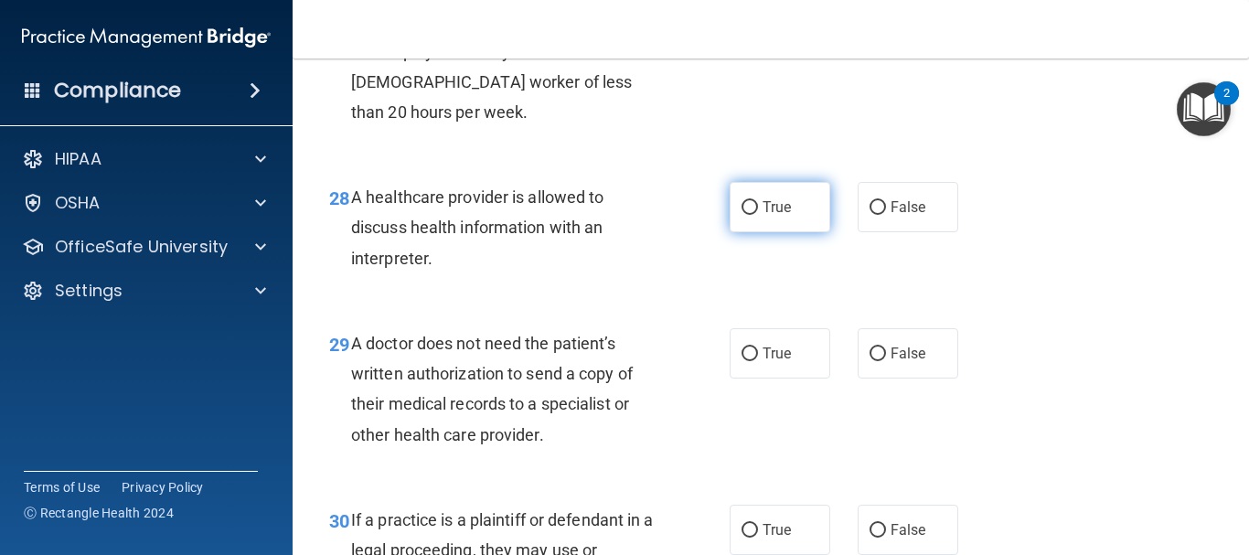
click at [754, 232] on label "True" at bounding box center [780, 207] width 101 height 50
click at [754, 215] on input "True" at bounding box center [750, 208] width 16 height 14
radio input "true"
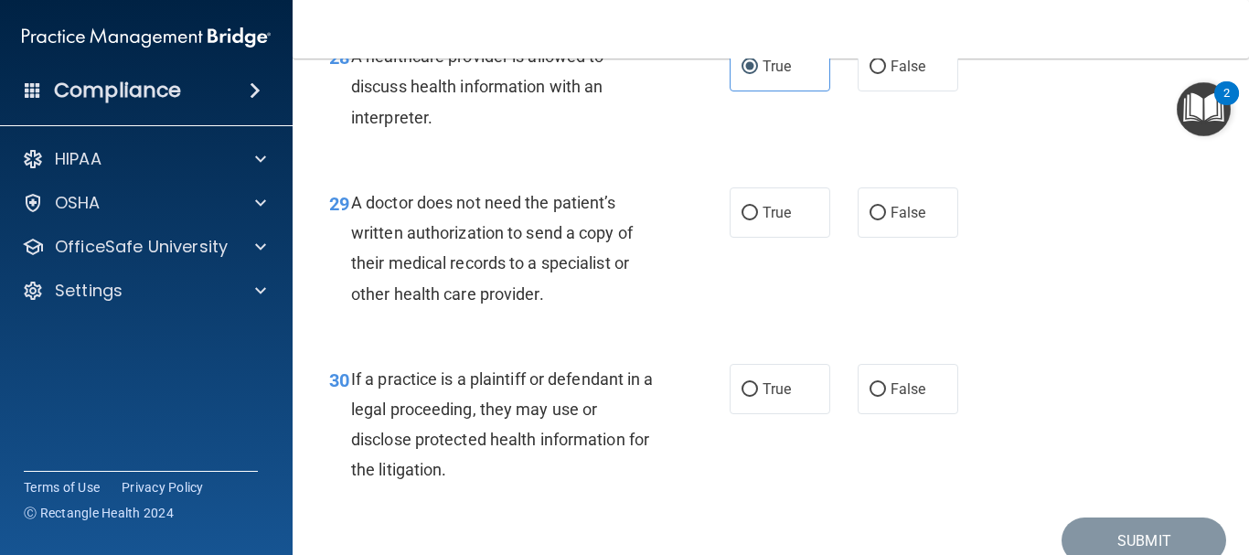
scroll to position [4939, 0]
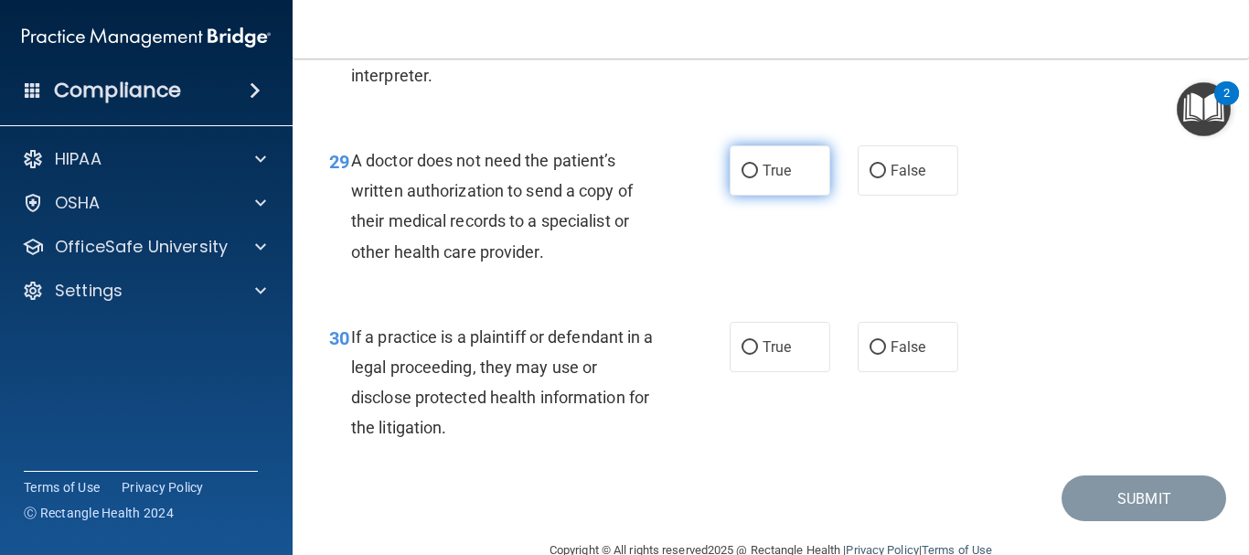
click at [771, 179] on span "True" at bounding box center [777, 170] width 28 height 17
click at [758, 178] on input "True" at bounding box center [750, 172] width 16 height 14
radio input "true"
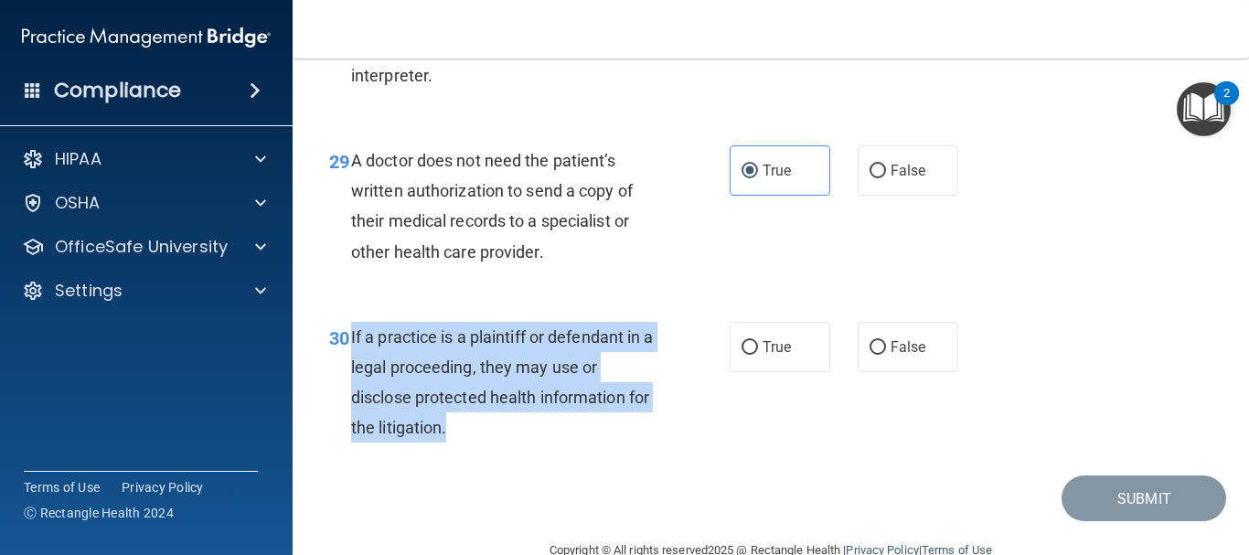
drag, startPoint x: 500, startPoint y: 457, endPoint x: 349, endPoint y: 375, distance: 171.9
click at [349, 375] on div "30 If a practice is a plaintiff or defendant in a legal proceeding, they may us…" at bounding box center [530, 387] width 456 height 131
copy div "If a practice is a plaintiff or defendant in a legal proceeding, they may use o…"
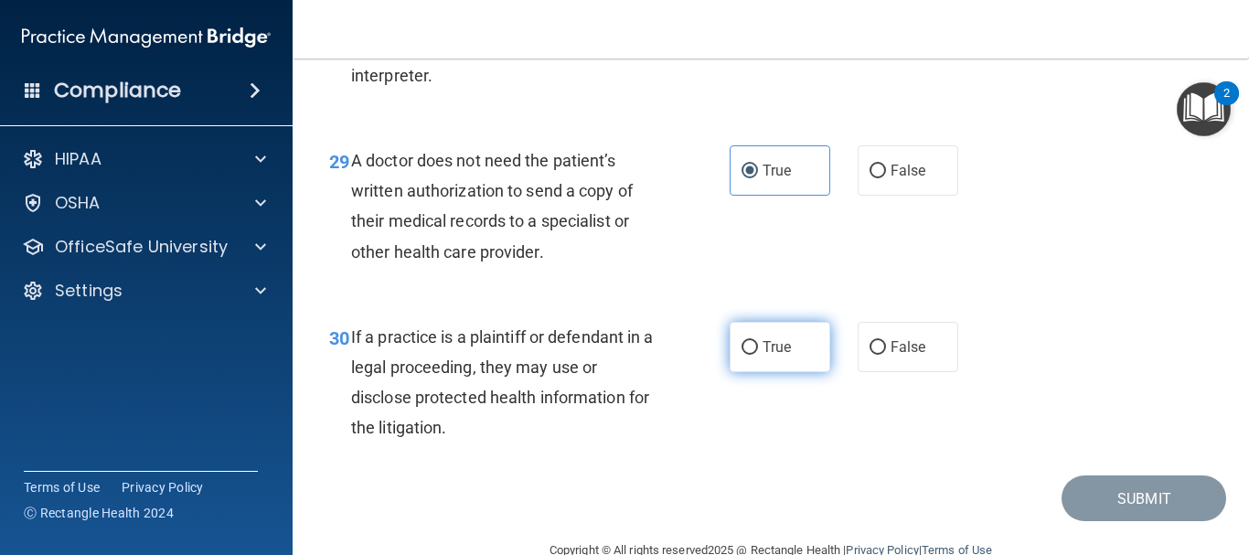
click at [753, 372] on label "True" at bounding box center [780, 347] width 101 height 50
click at [753, 355] on input "True" at bounding box center [750, 348] width 16 height 14
radio input "true"
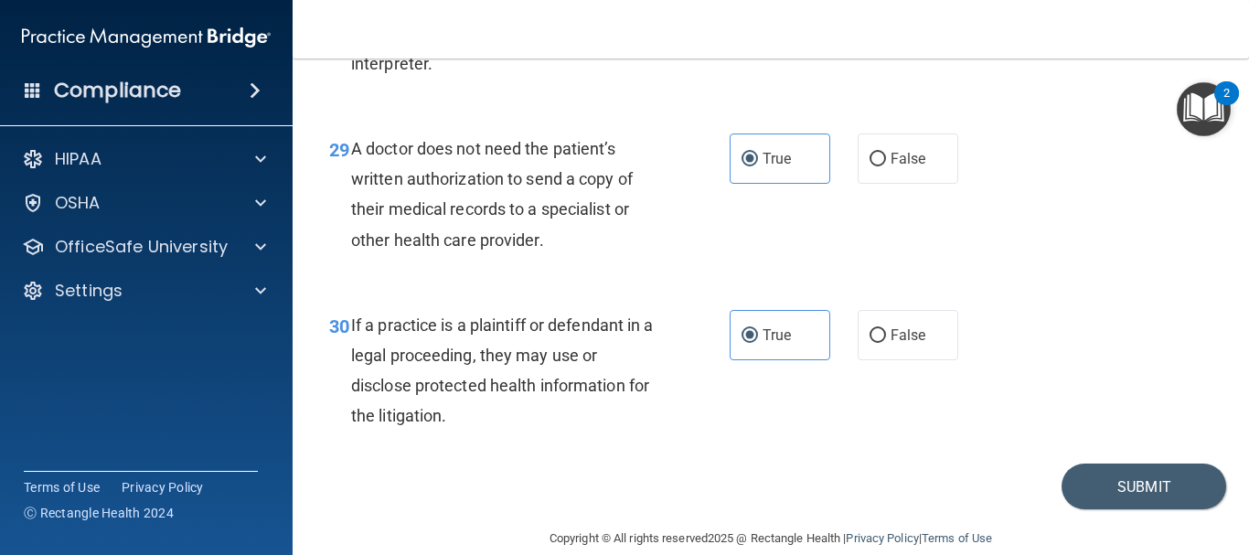
scroll to position [5009, 0]
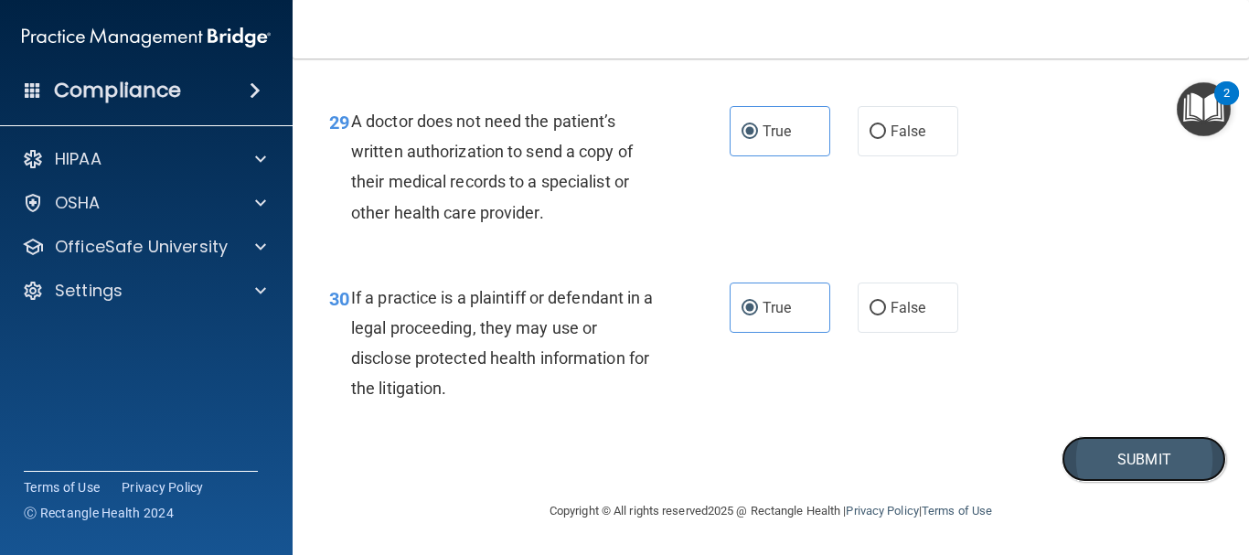
click at [1141, 450] on button "Submit" at bounding box center [1144, 459] width 165 height 47
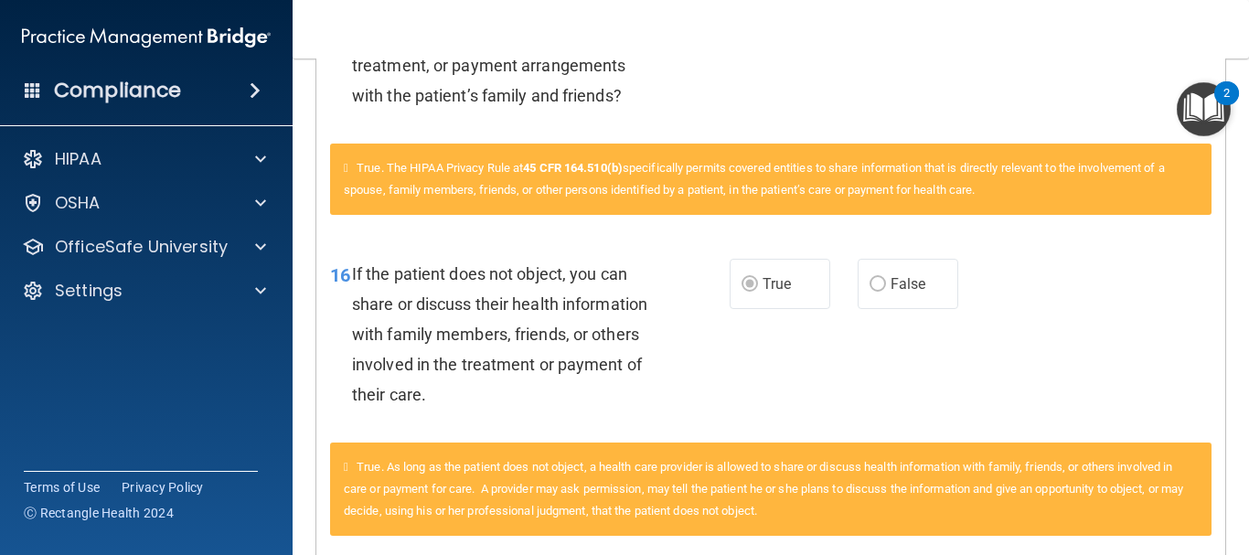
scroll to position [913, 0]
